Goal: Task Accomplishment & Management: Manage account settings

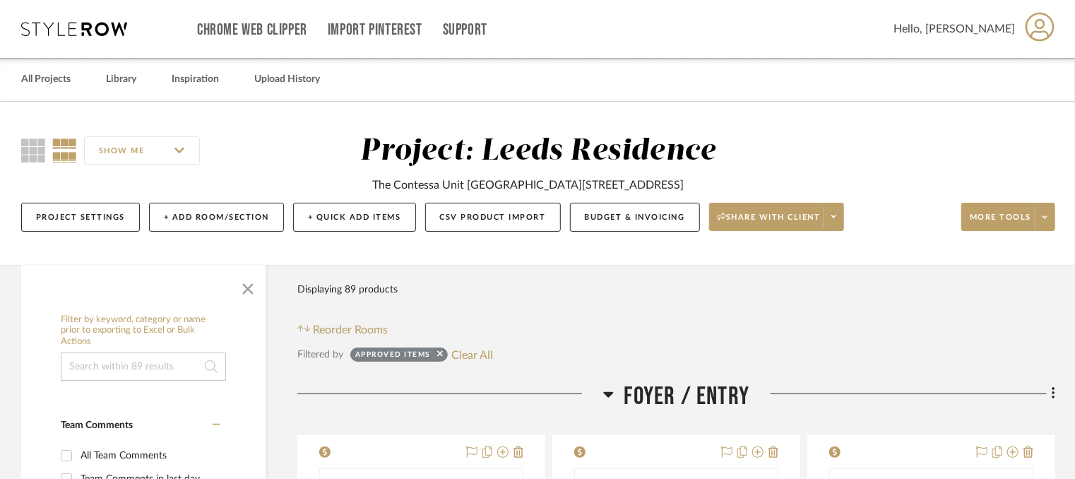
click at [66, 25] on icon at bounding box center [74, 29] width 106 height 14
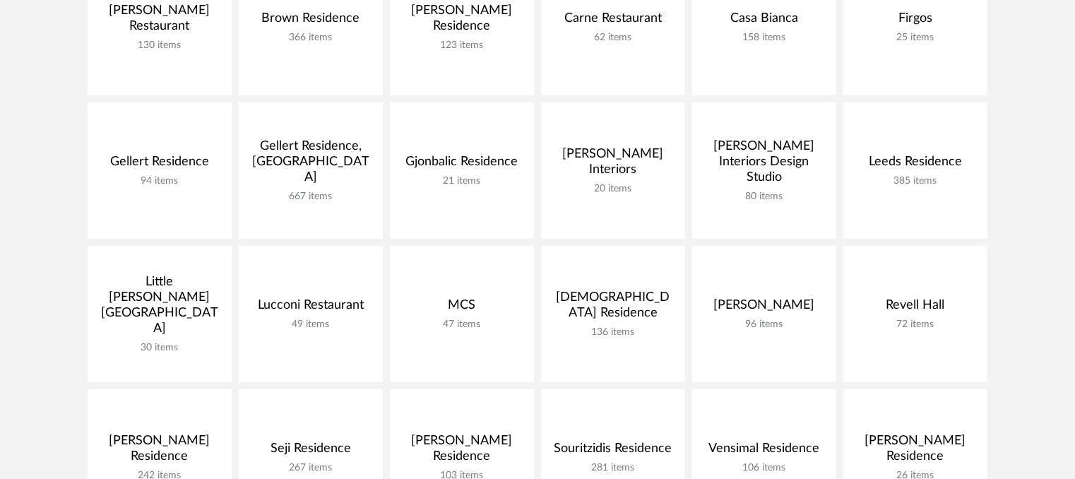
scroll to position [424, 0]
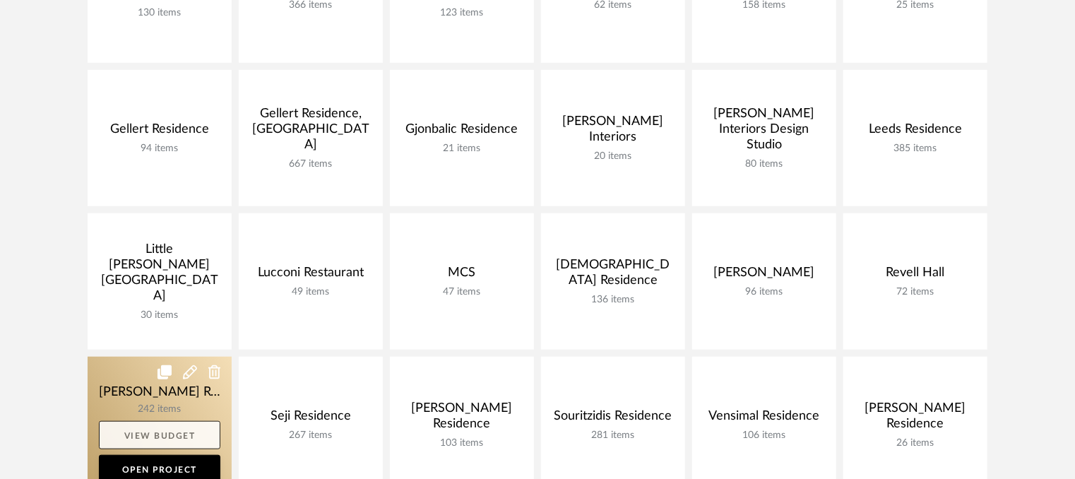
click at [153, 429] on link "View Budget" at bounding box center [159, 435] width 121 height 28
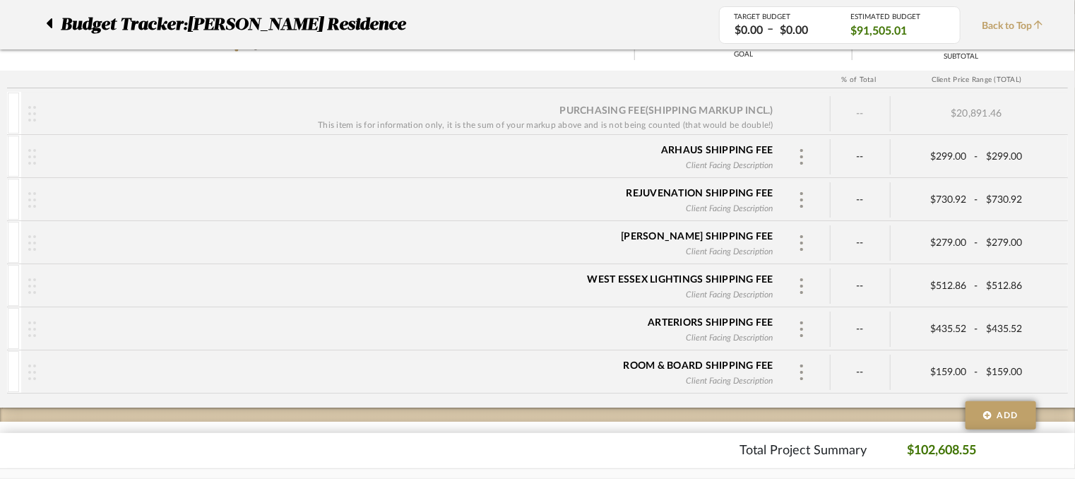
scroll to position [2296, 0]
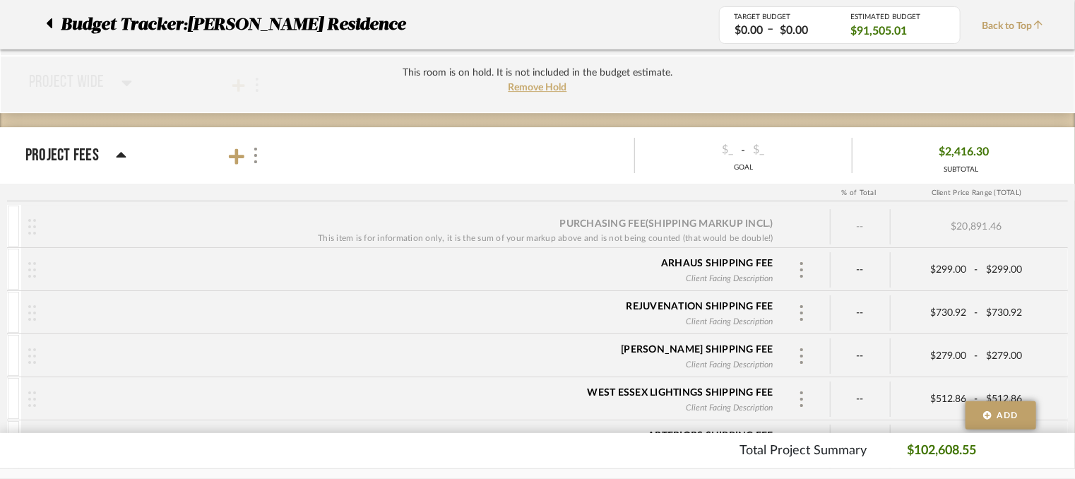
click at [42, 21] on div "Budget Tracker: [PERSON_NAME] Residence" at bounding box center [372, 24] width 694 height 25
click at [46, 22] on icon at bounding box center [49, 23] width 6 height 17
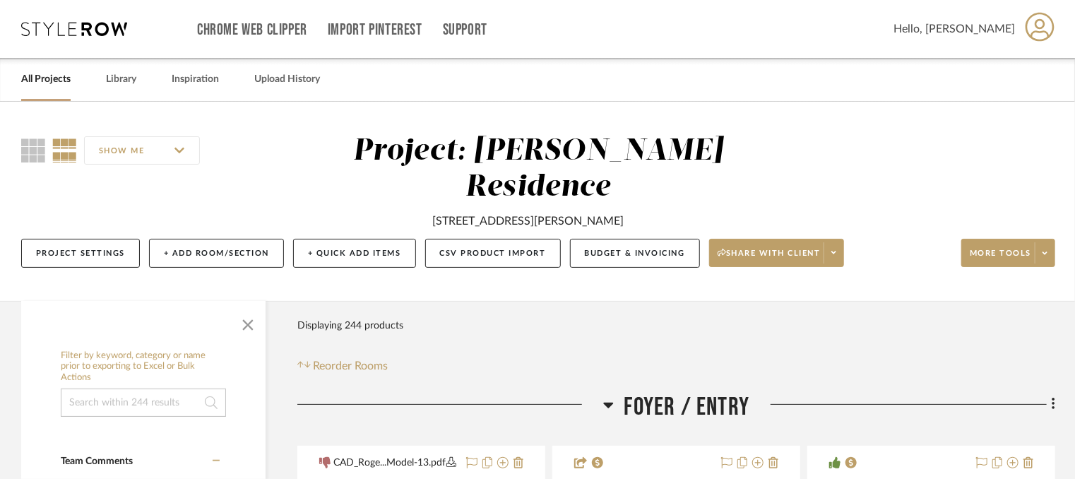
click at [91, 26] on icon at bounding box center [74, 29] width 106 height 14
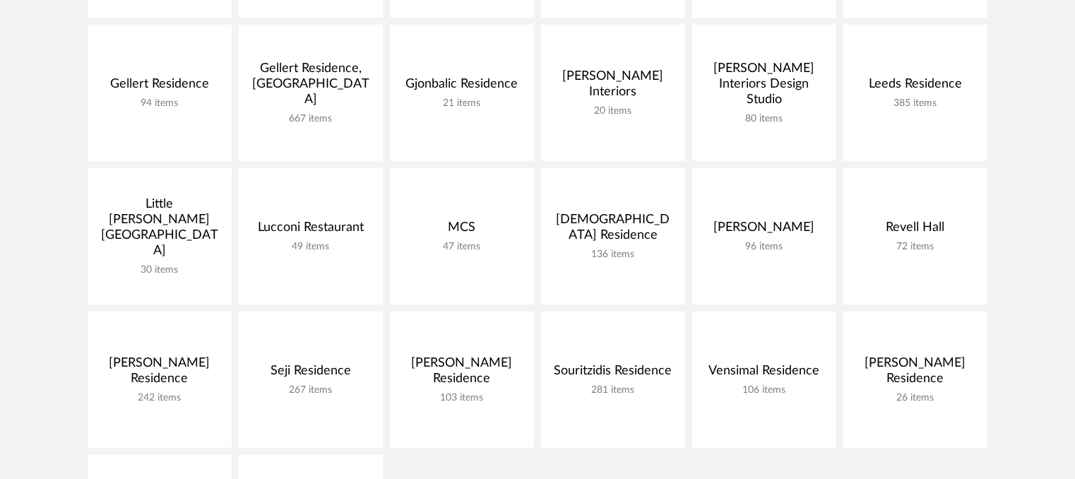
scroll to position [424, 0]
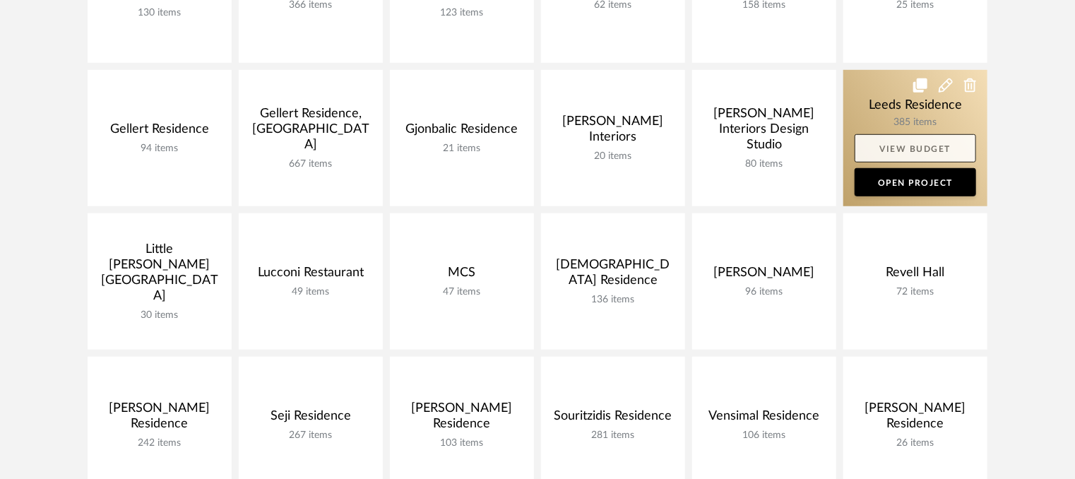
click at [923, 148] on link "View Budget" at bounding box center [915, 148] width 121 height 28
